Goal: Transaction & Acquisition: Purchase product/service

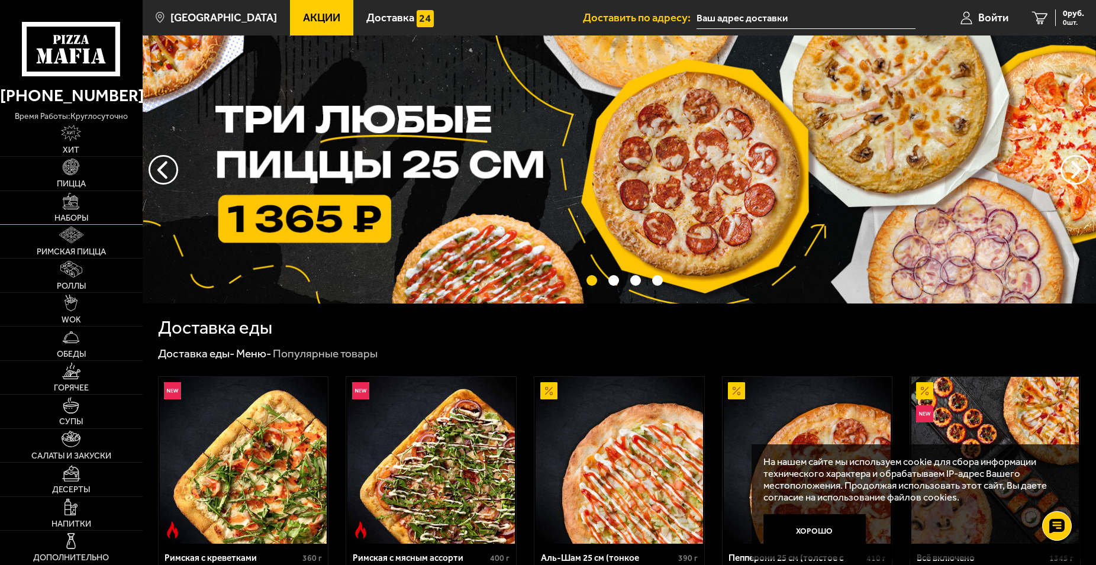
click at [72, 208] on img at bounding box center [71, 201] width 17 height 17
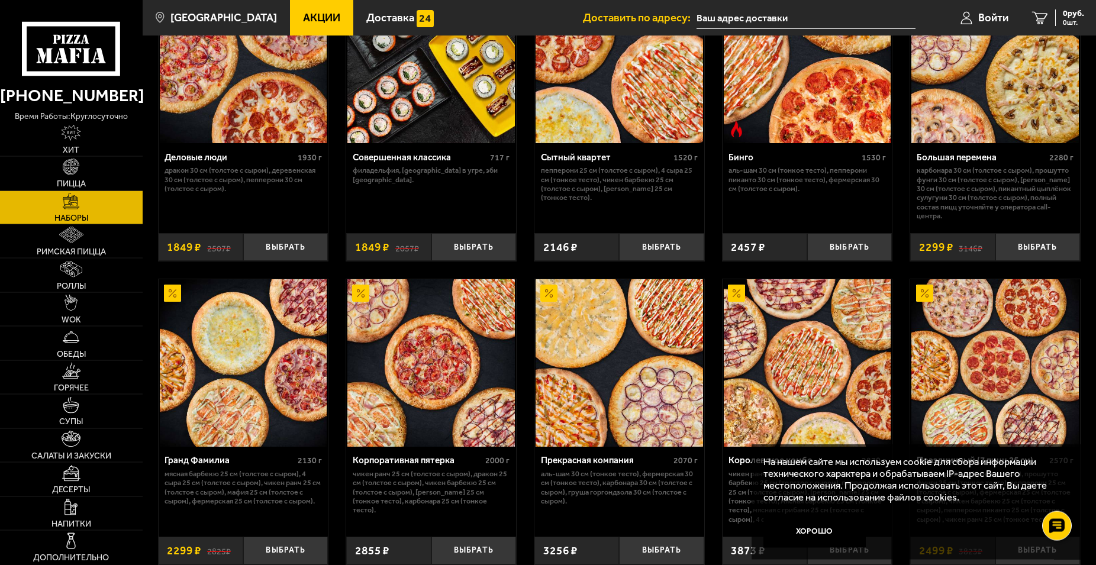
scroll to position [1449, 0]
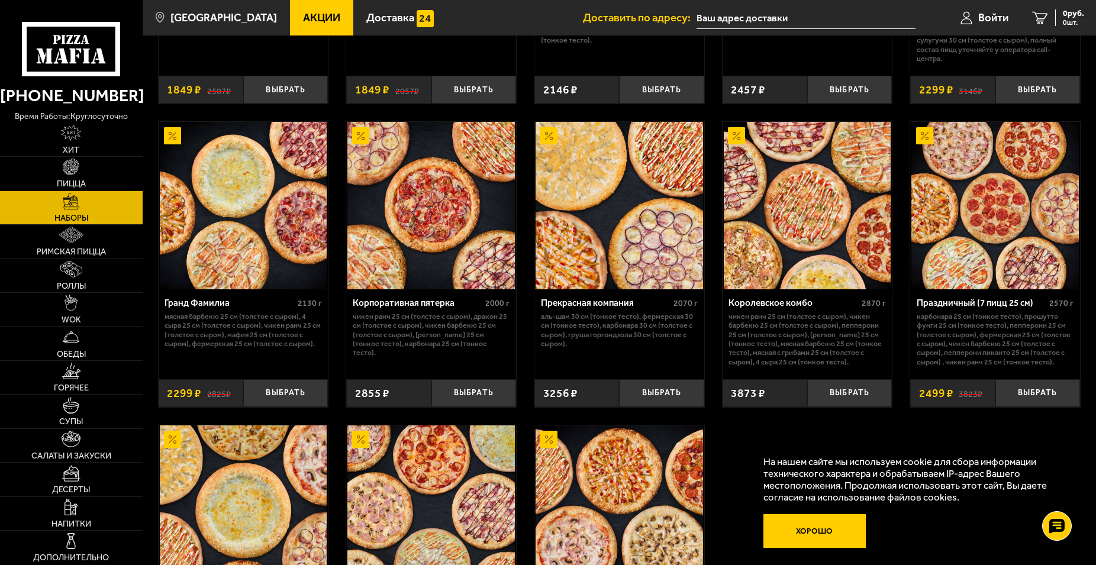
click at [813, 526] on button "Хорошо" at bounding box center [814, 531] width 103 height 34
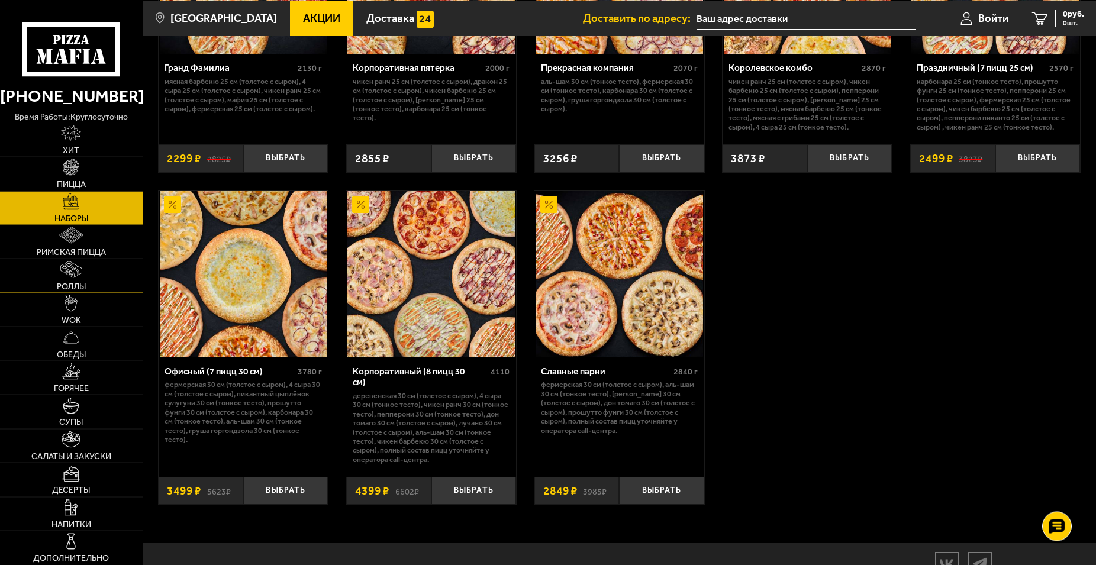
scroll to position [1757, 0]
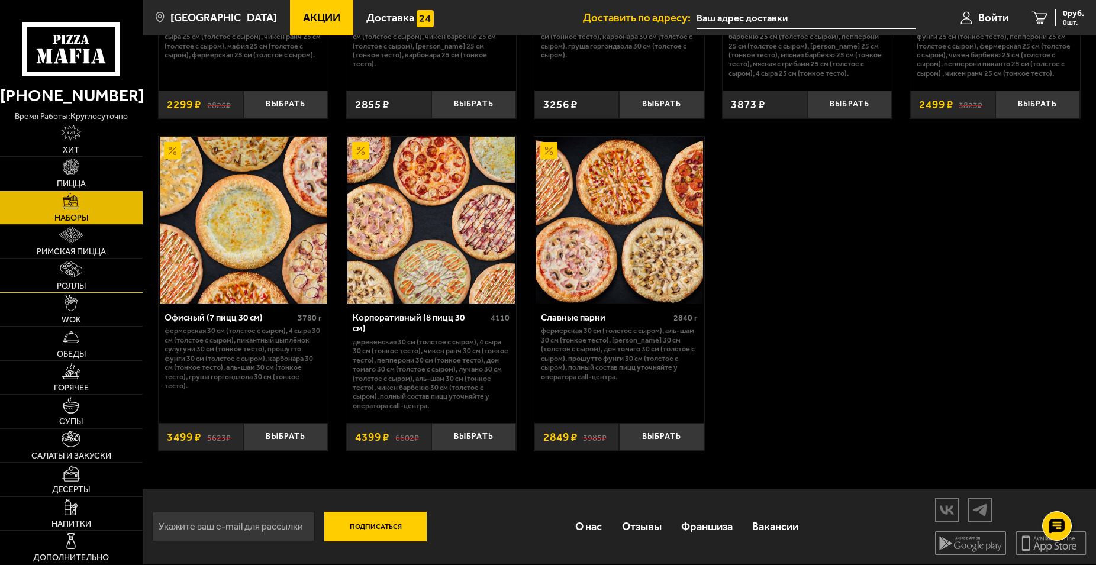
click at [75, 276] on img at bounding box center [71, 269] width 22 height 17
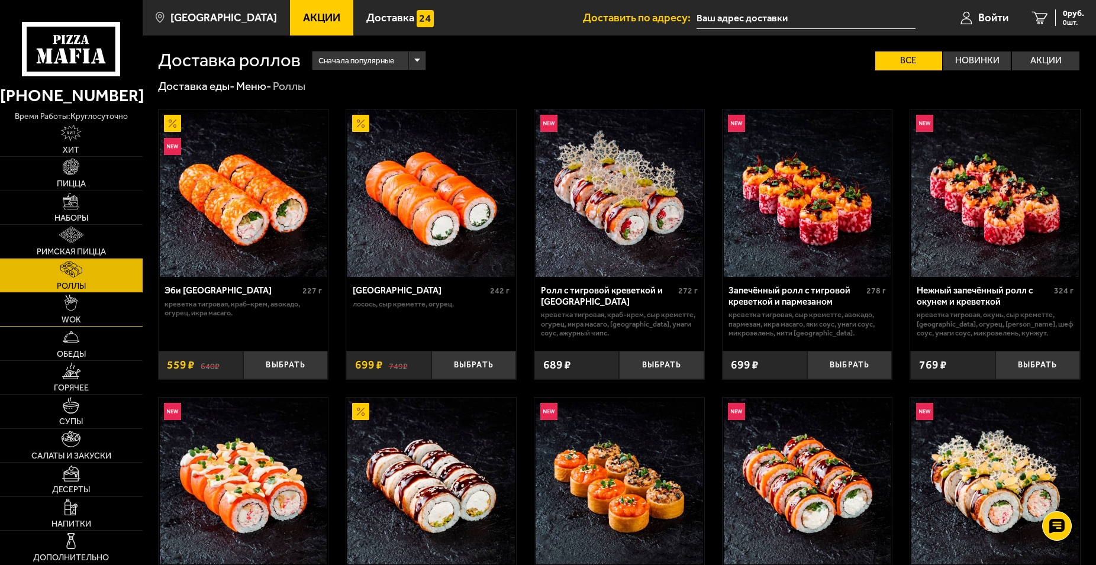
click at [81, 299] on link "WOK" at bounding box center [71, 309] width 143 height 33
